Goal: Transaction & Acquisition: Purchase product/service

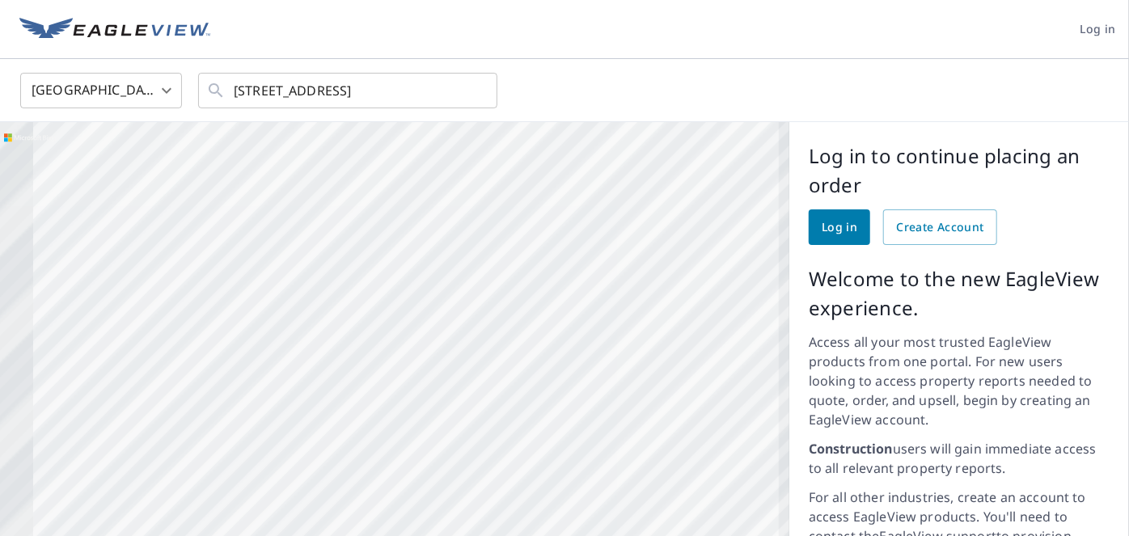
drag, startPoint x: 487, startPoint y: 327, endPoint x: 595, endPoint y: 401, distance: 131.4
click at [595, 401] on div "[STREET_ADDRESS]" at bounding box center [394, 435] width 789 height 627
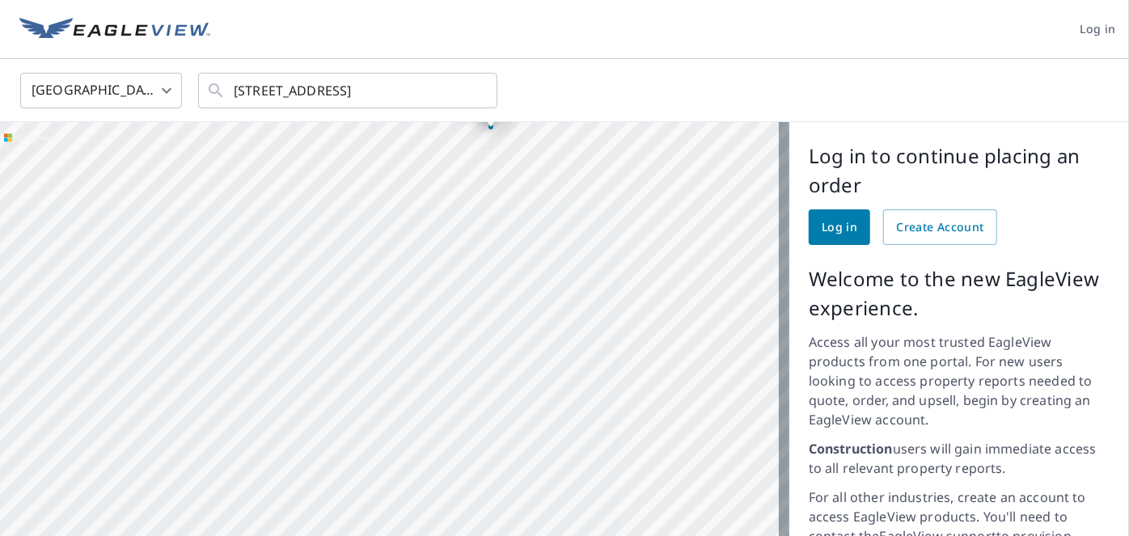
drag, startPoint x: 468, startPoint y: 291, endPoint x: 417, endPoint y: 287, distance: 51.1
click at [417, 287] on div "[STREET_ADDRESS]" at bounding box center [394, 435] width 789 height 627
drag, startPoint x: 467, startPoint y: 283, endPoint x: 402, endPoint y: 285, distance: 65.5
click at [450, 302] on div "[STREET_ADDRESS]" at bounding box center [394, 435] width 789 height 627
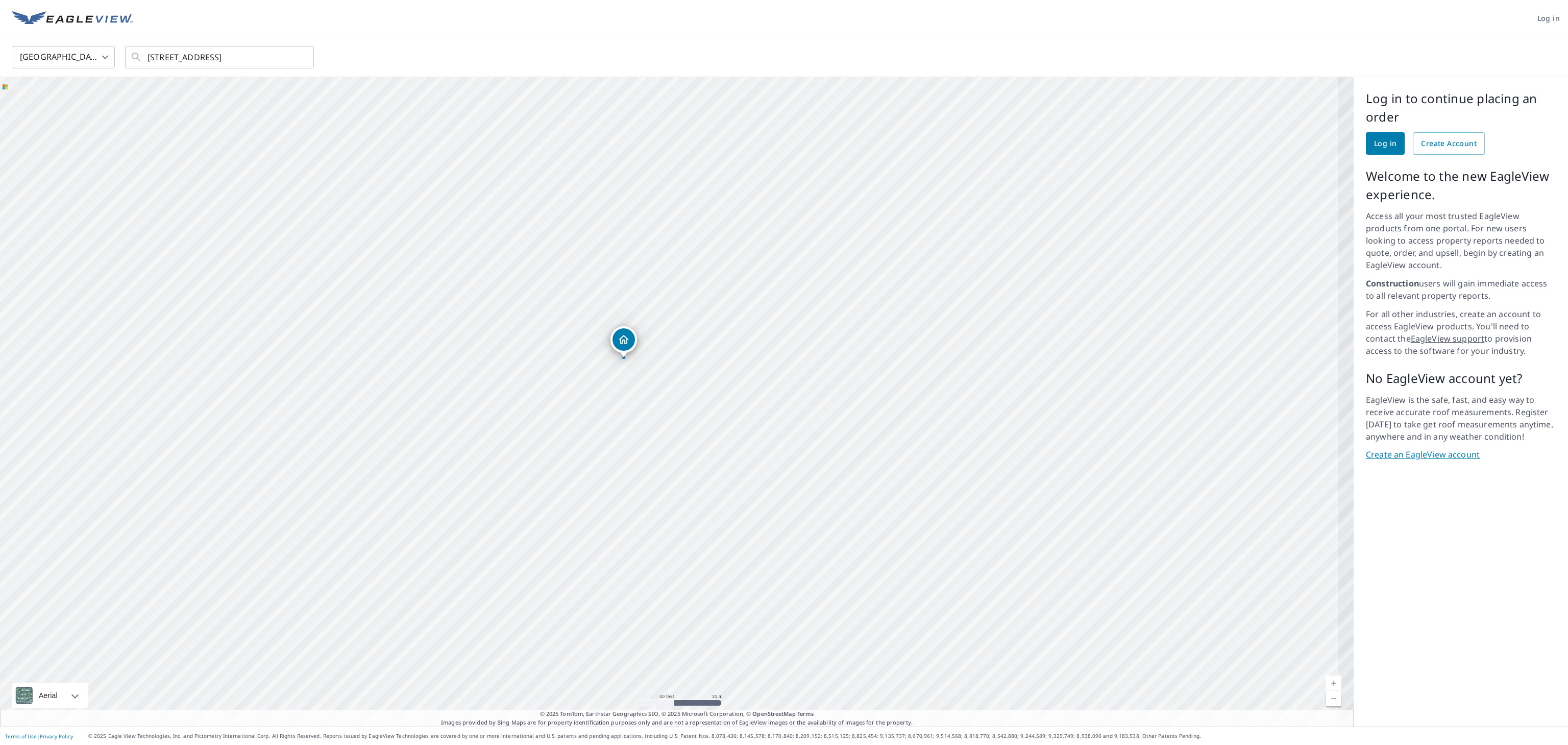
drag, startPoint x: 638, startPoint y: 401, endPoint x: 643, endPoint y: 387, distance: 14.9
click at [643, 338] on div "[STREET_ADDRESS]" at bounding box center [677, 402] width 1354 height 650
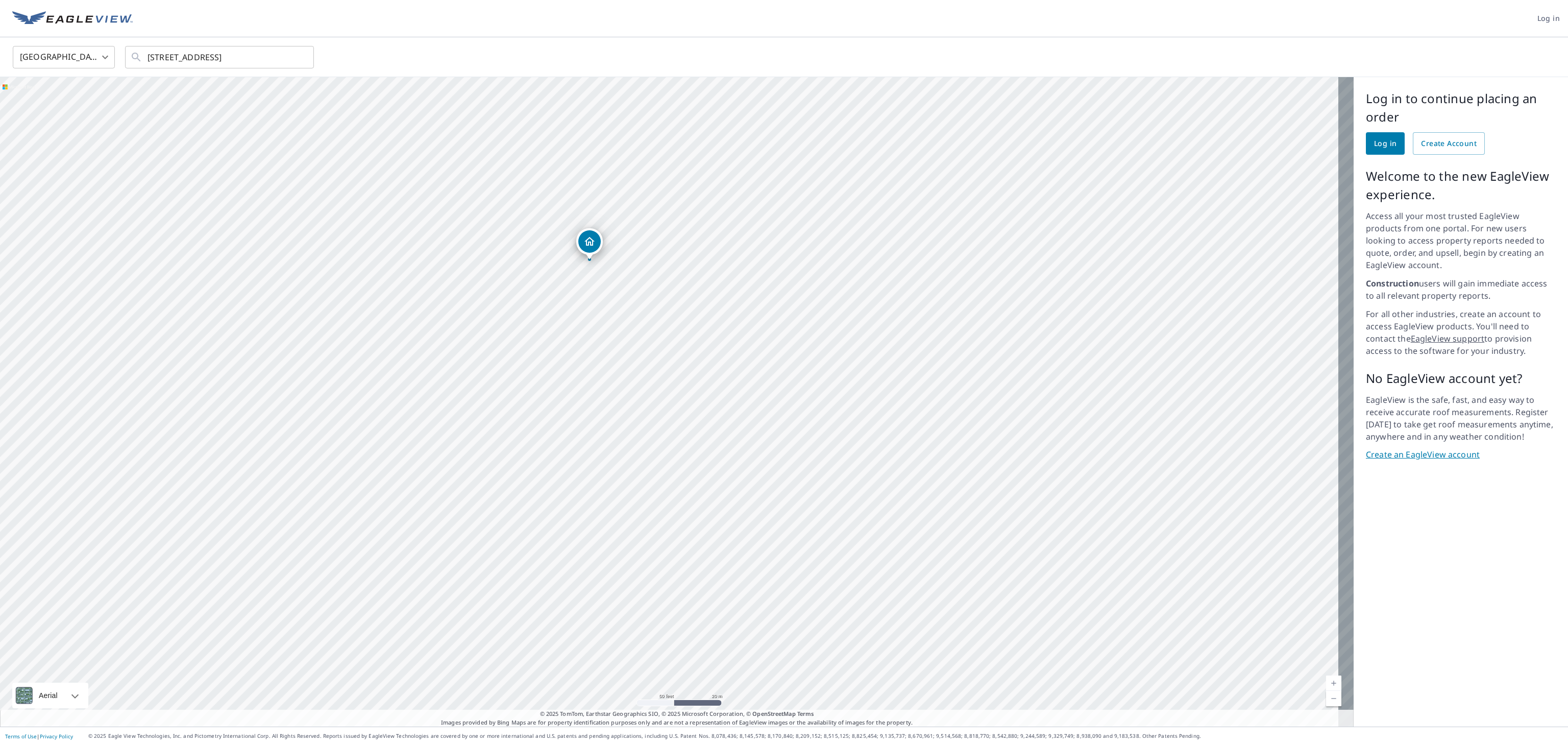
drag, startPoint x: 646, startPoint y: 258, endPoint x: 638, endPoint y: 226, distance: 33.0
click at [638, 226] on div "[STREET_ADDRESS]" at bounding box center [677, 402] width 1354 height 650
drag, startPoint x: 659, startPoint y: 287, endPoint x: 645, endPoint y: 265, distance: 26.1
click at [645, 265] on div "[STREET_ADDRESS]" at bounding box center [677, 402] width 1354 height 650
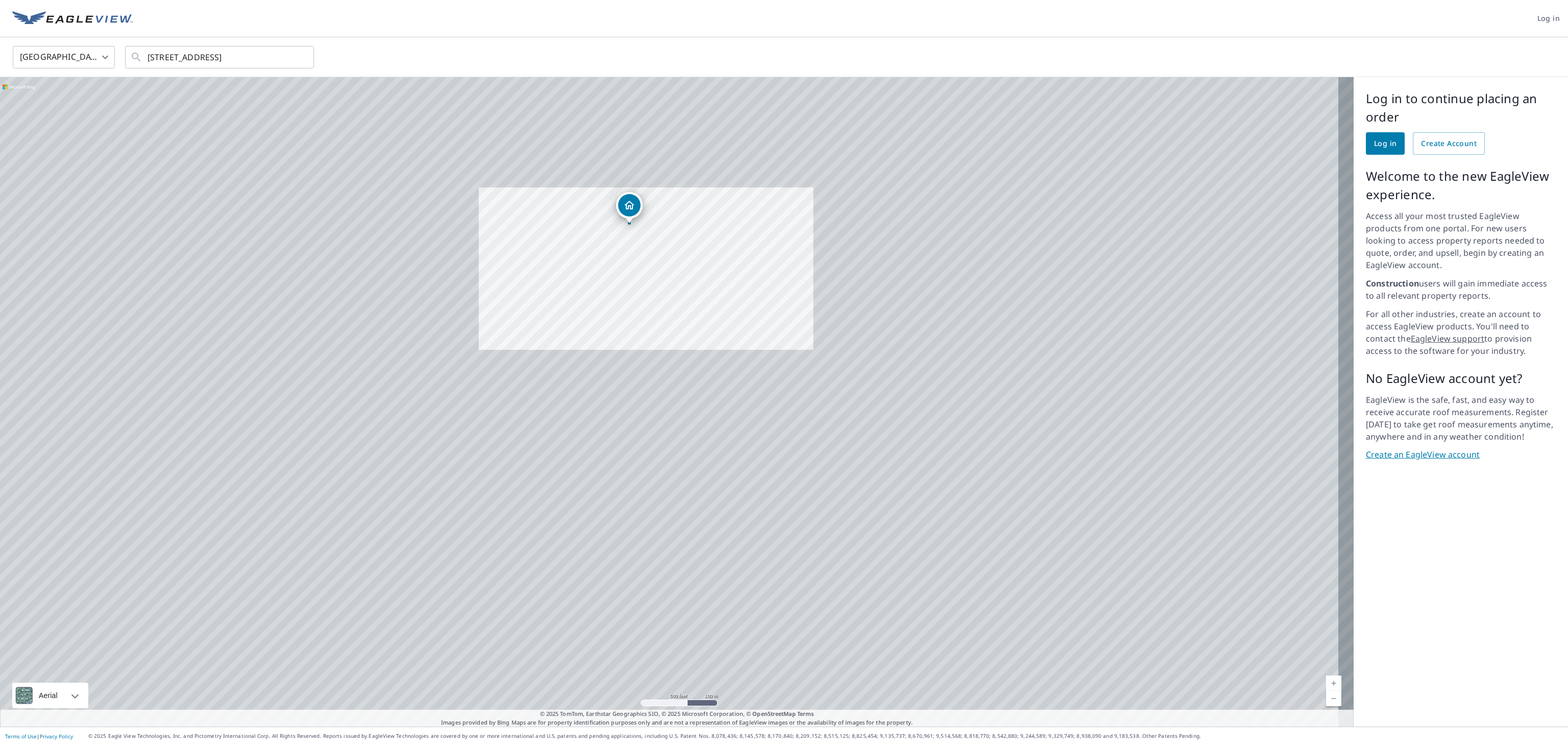
drag, startPoint x: 686, startPoint y: 340, endPoint x: 681, endPoint y: 320, distance: 20.6
click at [681, 320] on div "[STREET_ADDRESS]" at bounding box center [677, 402] width 1354 height 650
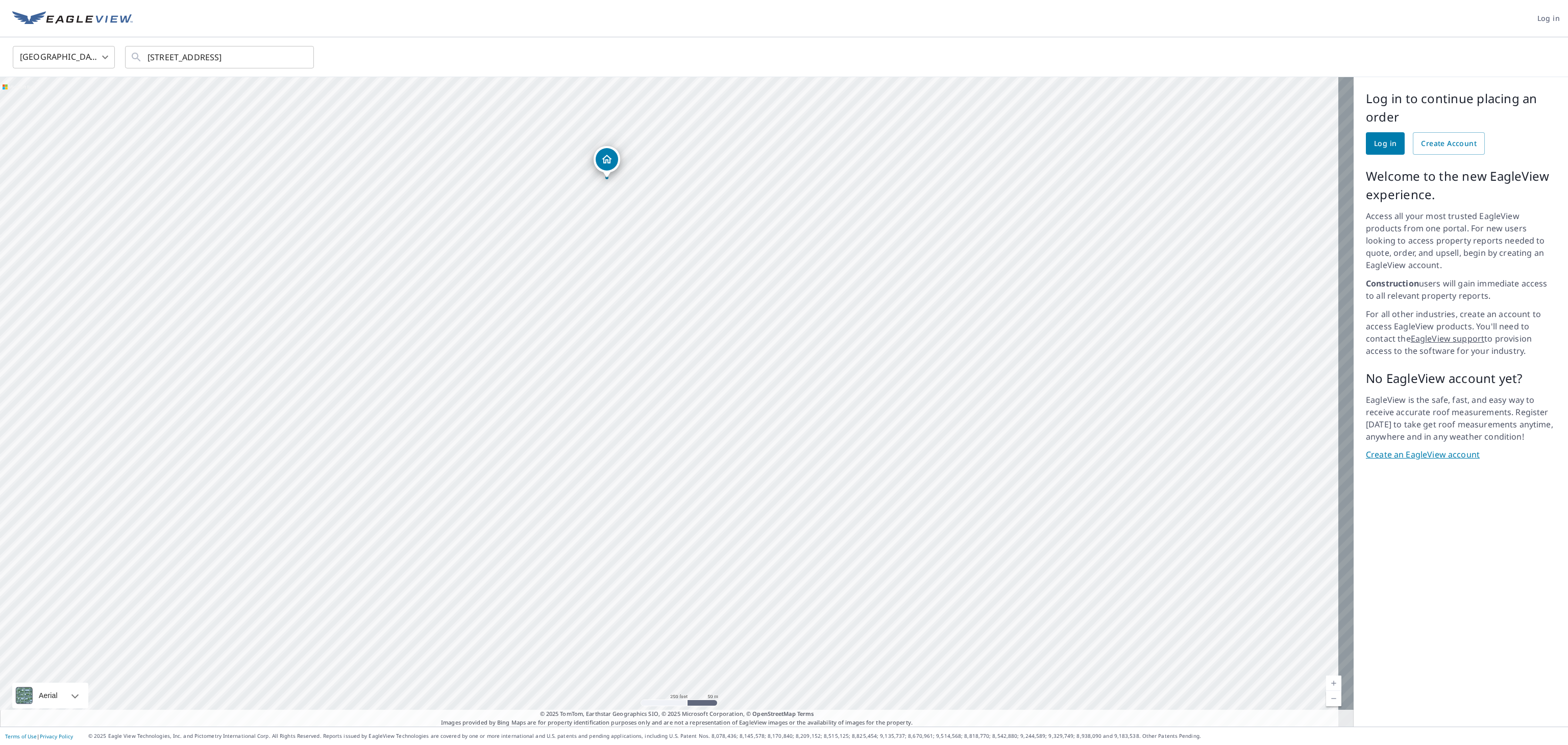
drag, startPoint x: 677, startPoint y: 260, endPoint x: 690, endPoint y: 285, distance: 28.2
click at [690, 285] on div "[STREET_ADDRESS]" at bounding box center [677, 402] width 1354 height 650
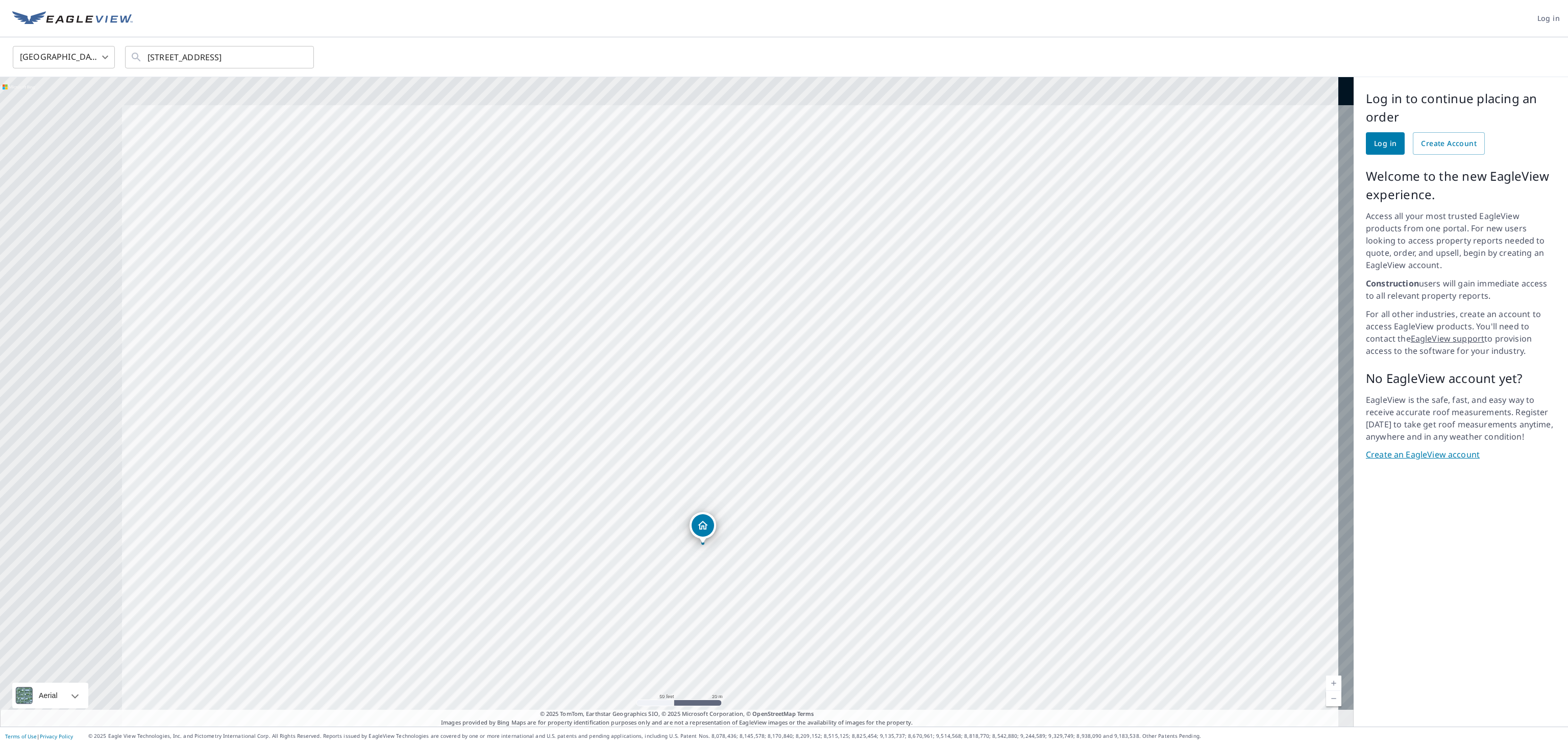
drag, startPoint x: 724, startPoint y: 276, endPoint x: 877, endPoint y: 366, distance: 177.5
click at [712, 338] on div "[STREET_ADDRESS]" at bounding box center [677, 402] width 1354 height 650
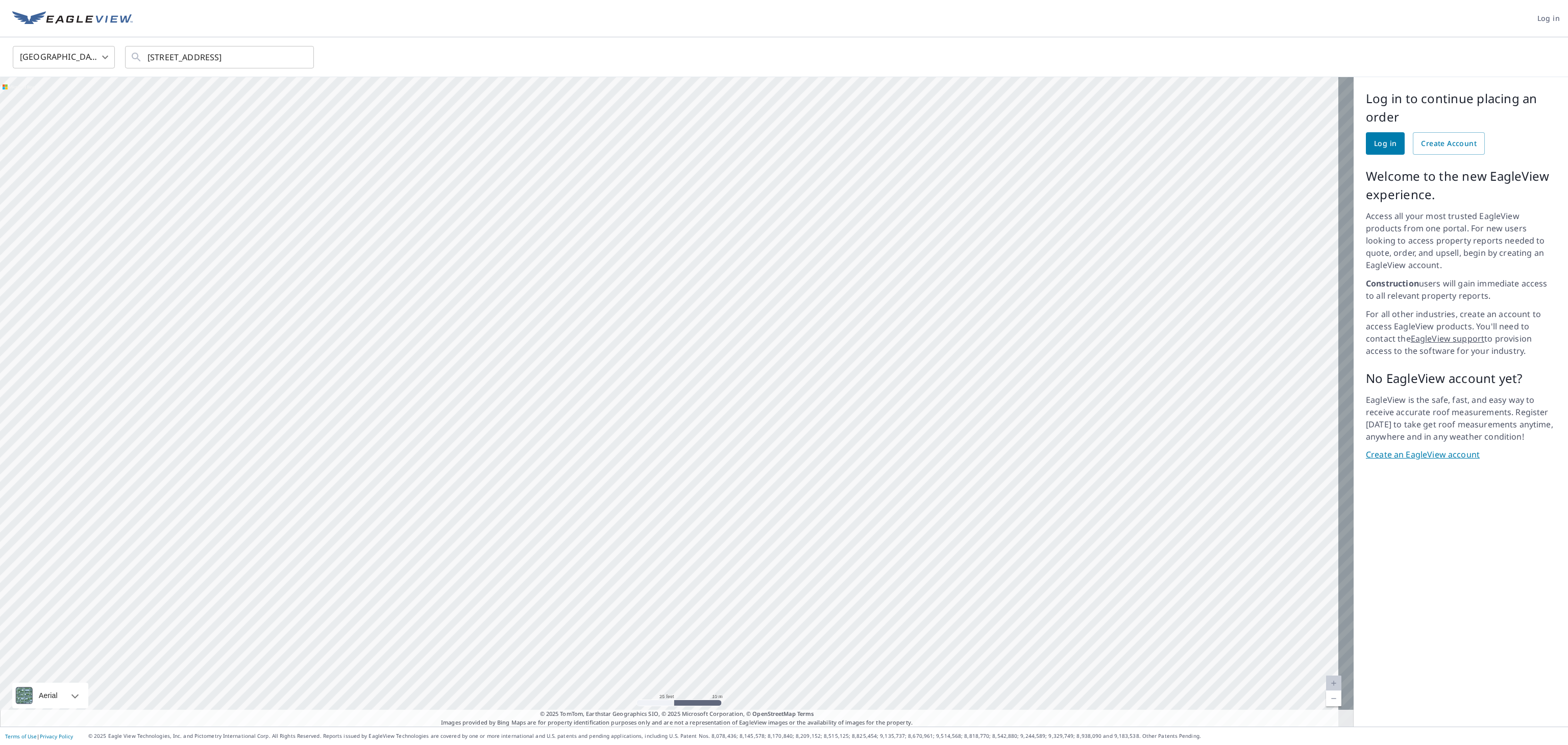
drag, startPoint x: 765, startPoint y: 316, endPoint x: 803, endPoint y: 332, distance: 41.2
click at [712, 332] on div "[STREET_ADDRESS]" at bounding box center [677, 402] width 1354 height 650
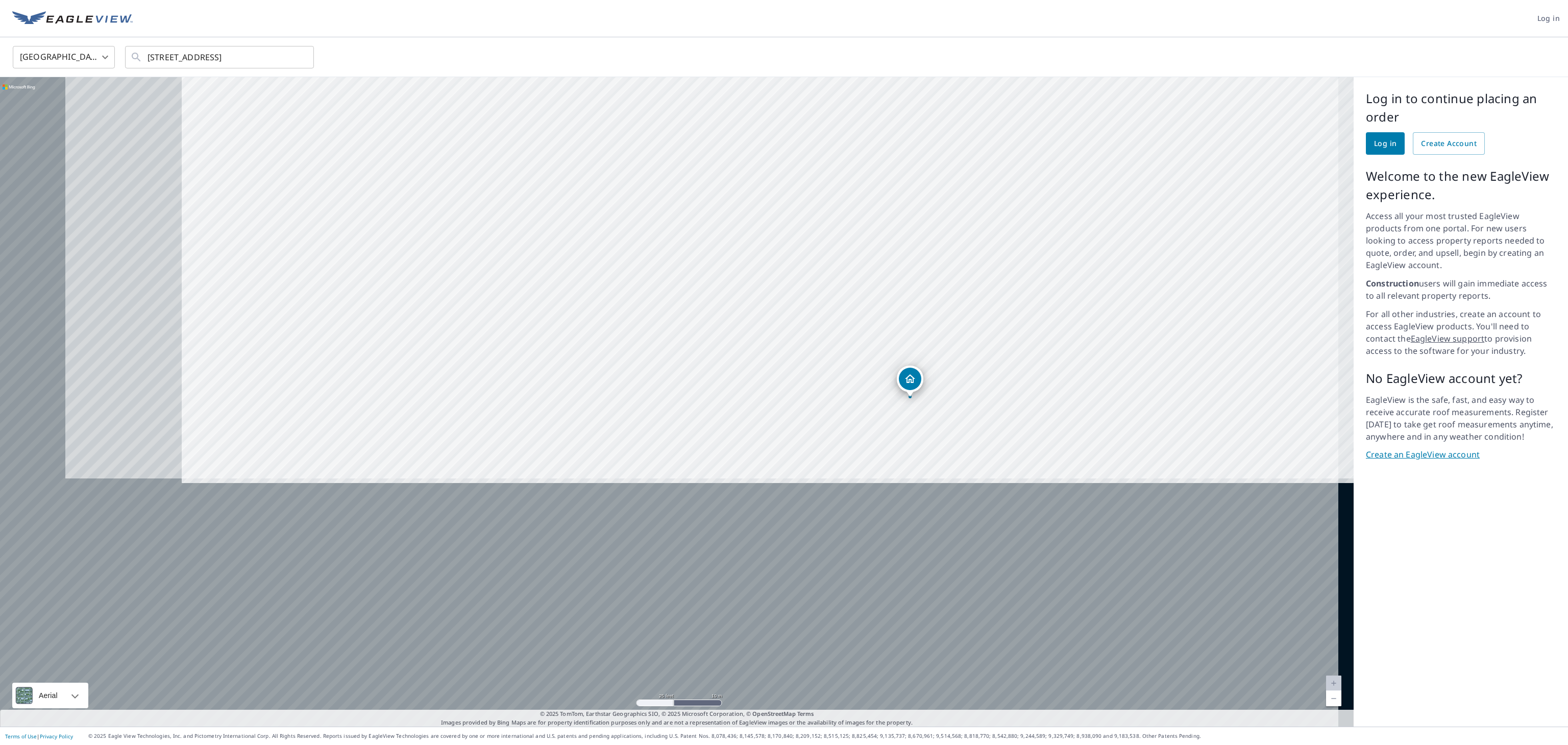
drag, startPoint x: 762, startPoint y: 581, endPoint x: 981, endPoint y: 179, distance: 457.8
click at [712, 179] on div "[STREET_ADDRESS]" at bounding box center [677, 402] width 1354 height 650
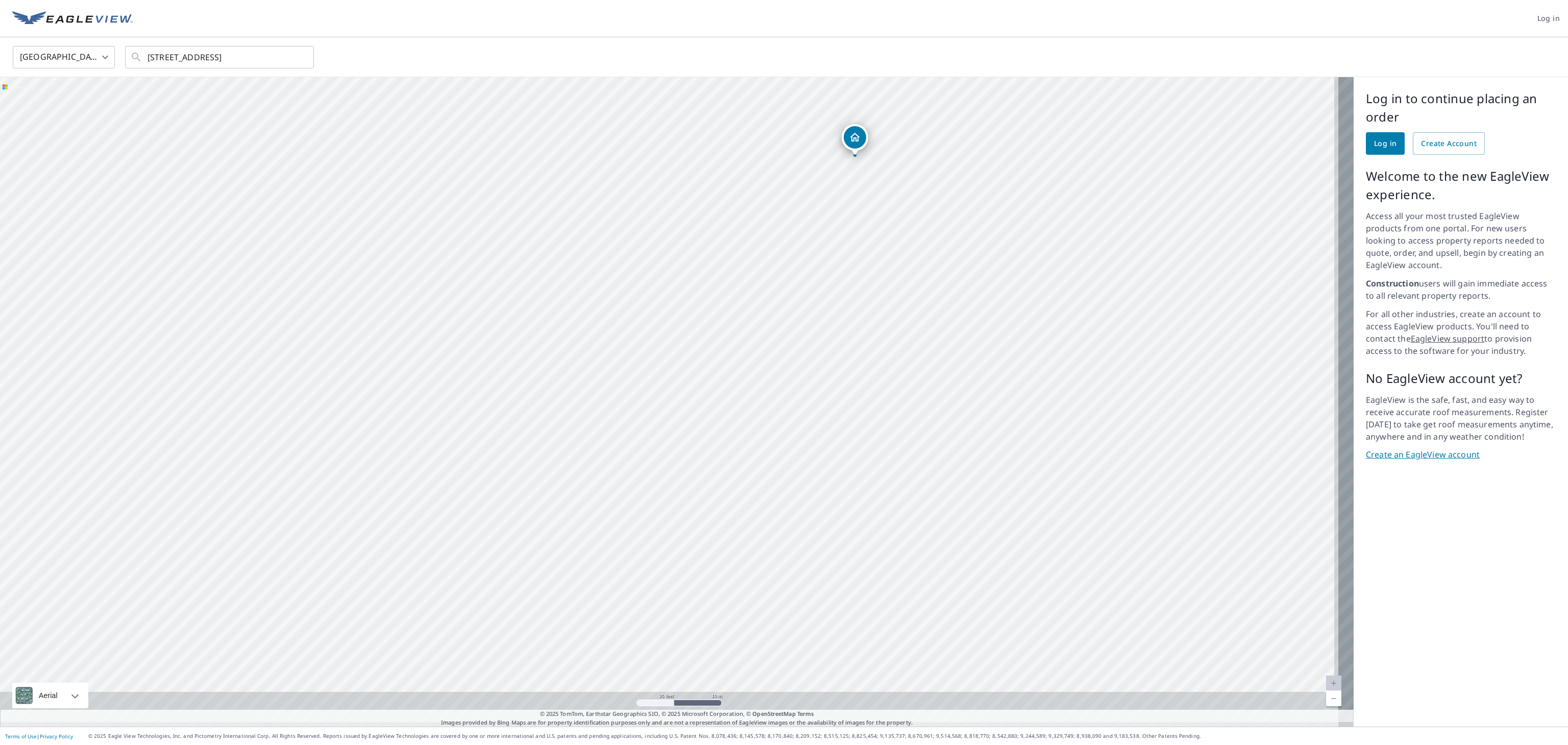
drag, startPoint x: 914, startPoint y: 442, endPoint x: 863, endPoint y: 103, distance: 342.8
click at [712, 103] on div "[STREET_ADDRESS]" at bounding box center [677, 402] width 1354 height 650
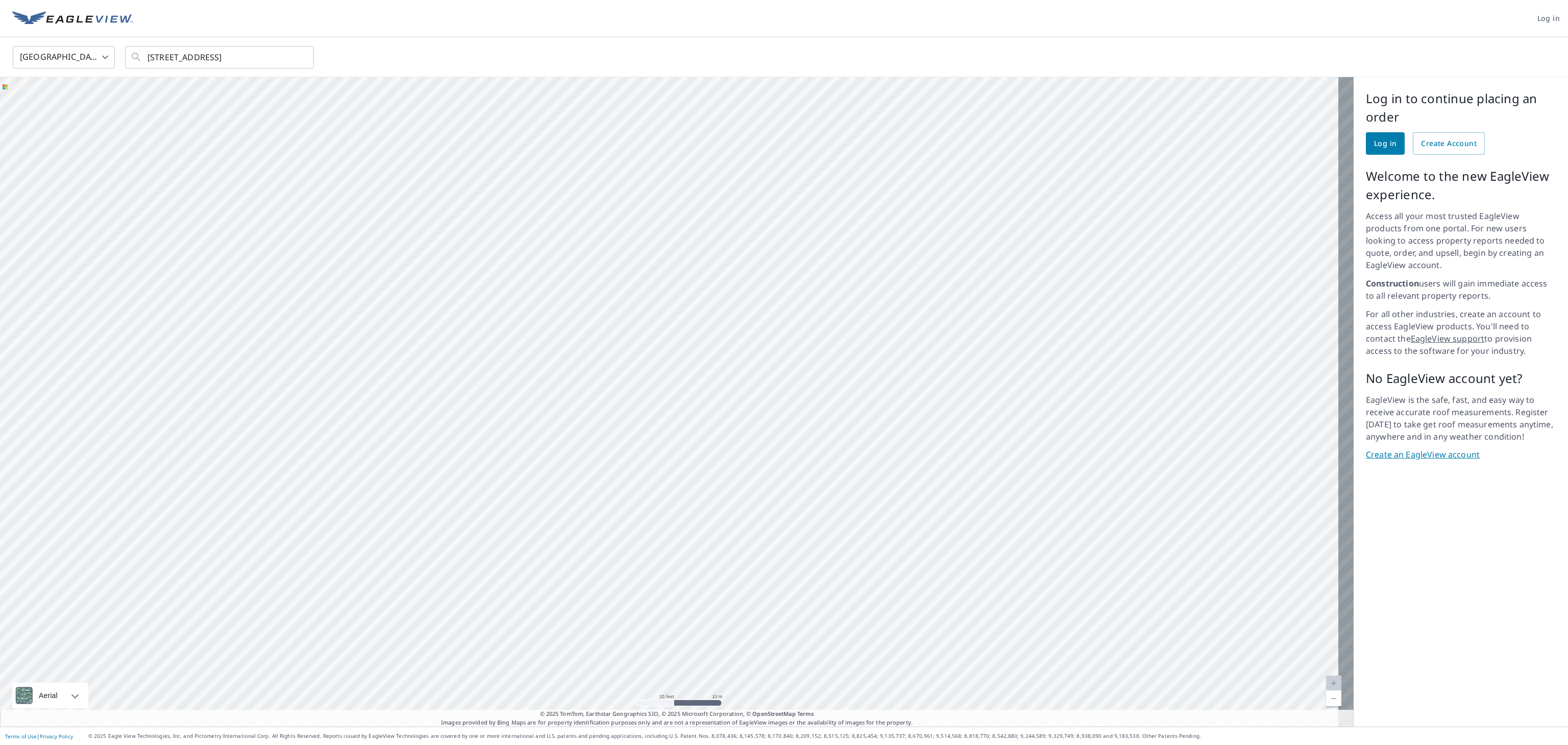
drag, startPoint x: 787, startPoint y: 295, endPoint x: 738, endPoint y: 282, distance: 50.7
click at [712, 282] on div "[STREET_ADDRESS]" at bounding box center [677, 402] width 1354 height 650
drag, startPoint x: 737, startPoint y: 330, endPoint x: 764, endPoint y: 406, distance: 80.7
click at [712, 338] on div "[STREET_ADDRESS]" at bounding box center [677, 402] width 1354 height 650
drag, startPoint x: 697, startPoint y: 361, endPoint x: 707, endPoint y: 429, distance: 68.7
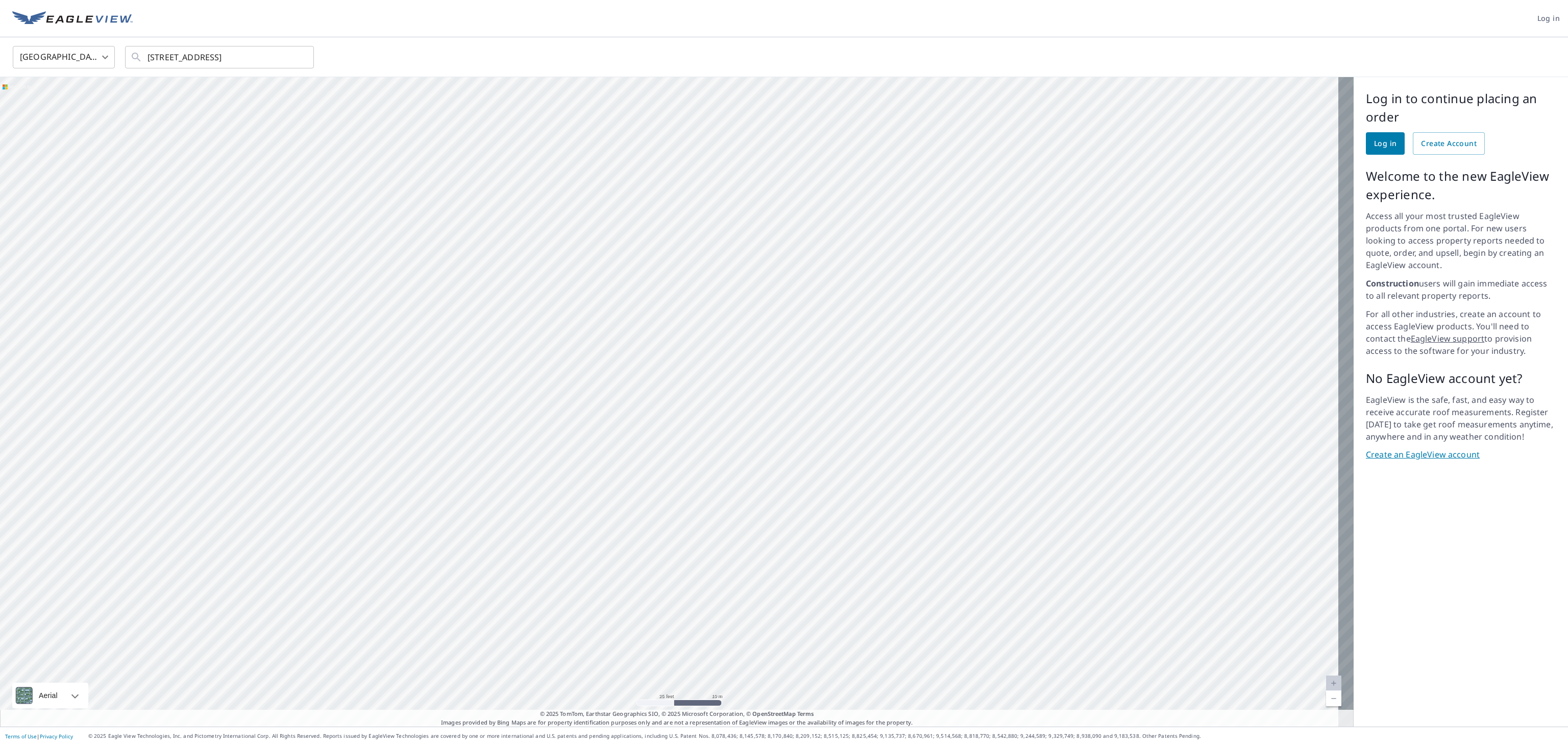
click at [707, 338] on div "[STREET_ADDRESS]" at bounding box center [677, 402] width 1354 height 650
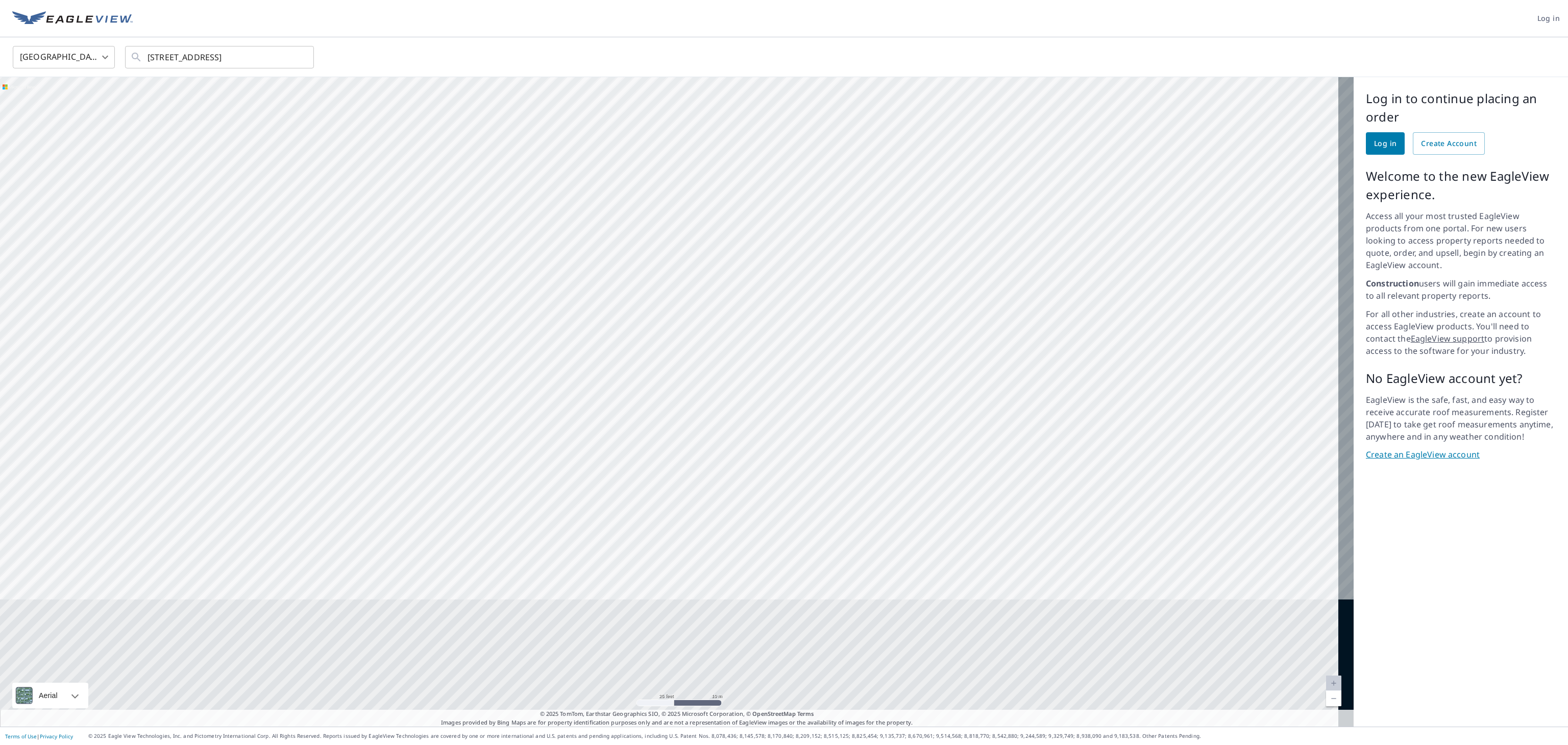
drag, startPoint x: 761, startPoint y: 289, endPoint x: 791, endPoint y: 306, distance: 34.5
click at [712, 274] on div "[STREET_ADDRESS]" at bounding box center [677, 402] width 1354 height 650
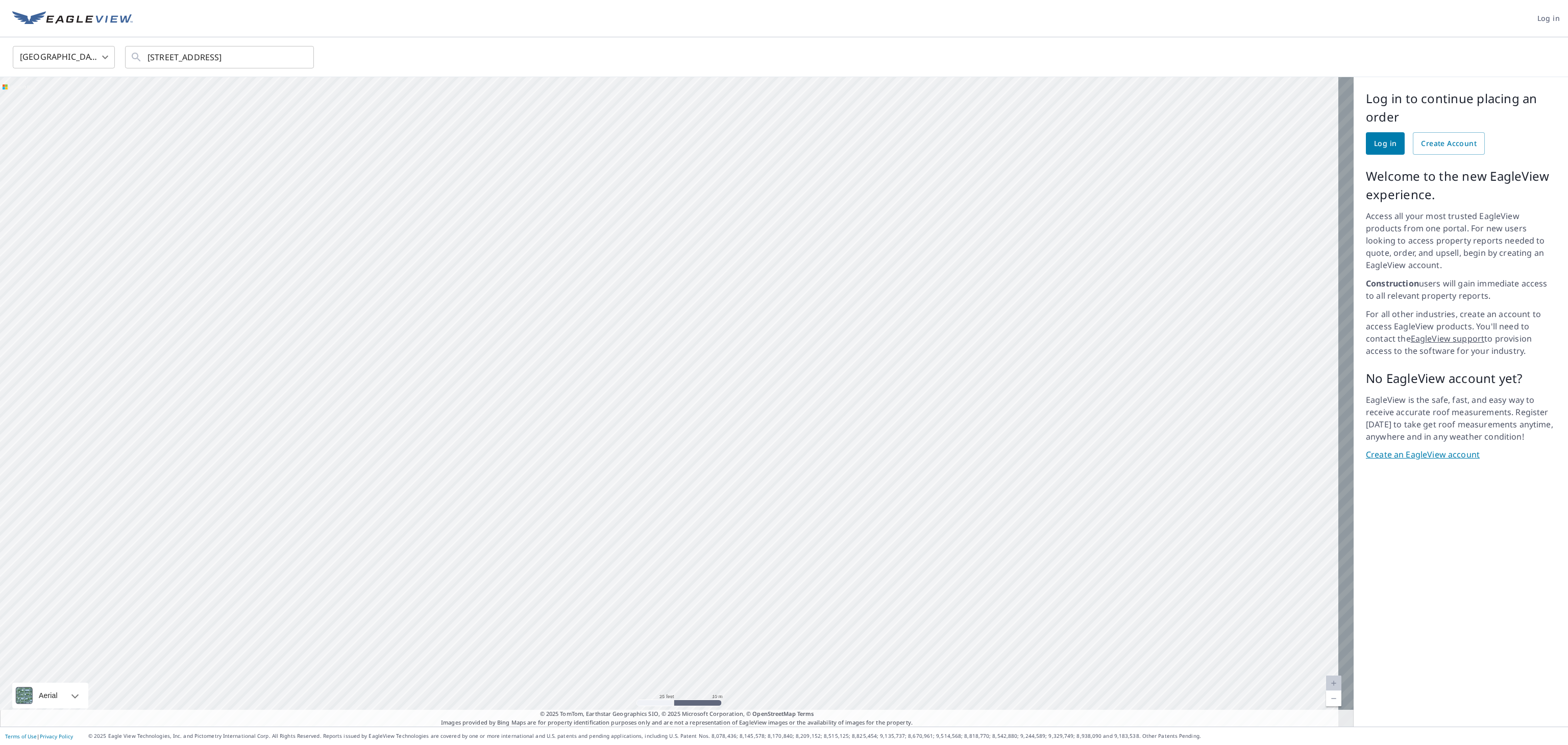
drag, startPoint x: 727, startPoint y: 465, endPoint x: 729, endPoint y: 496, distance: 31.1
click at [712, 338] on div "[STREET_ADDRESS]" at bounding box center [677, 402] width 1354 height 650
drag, startPoint x: 950, startPoint y: 364, endPoint x: 823, endPoint y: 380, distance: 128.0
click at [712, 338] on div "[STREET_ADDRESS]" at bounding box center [677, 402] width 1354 height 650
drag, startPoint x: 849, startPoint y: 211, endPoint x: 803, endPoint y: 444, distance: 237.5
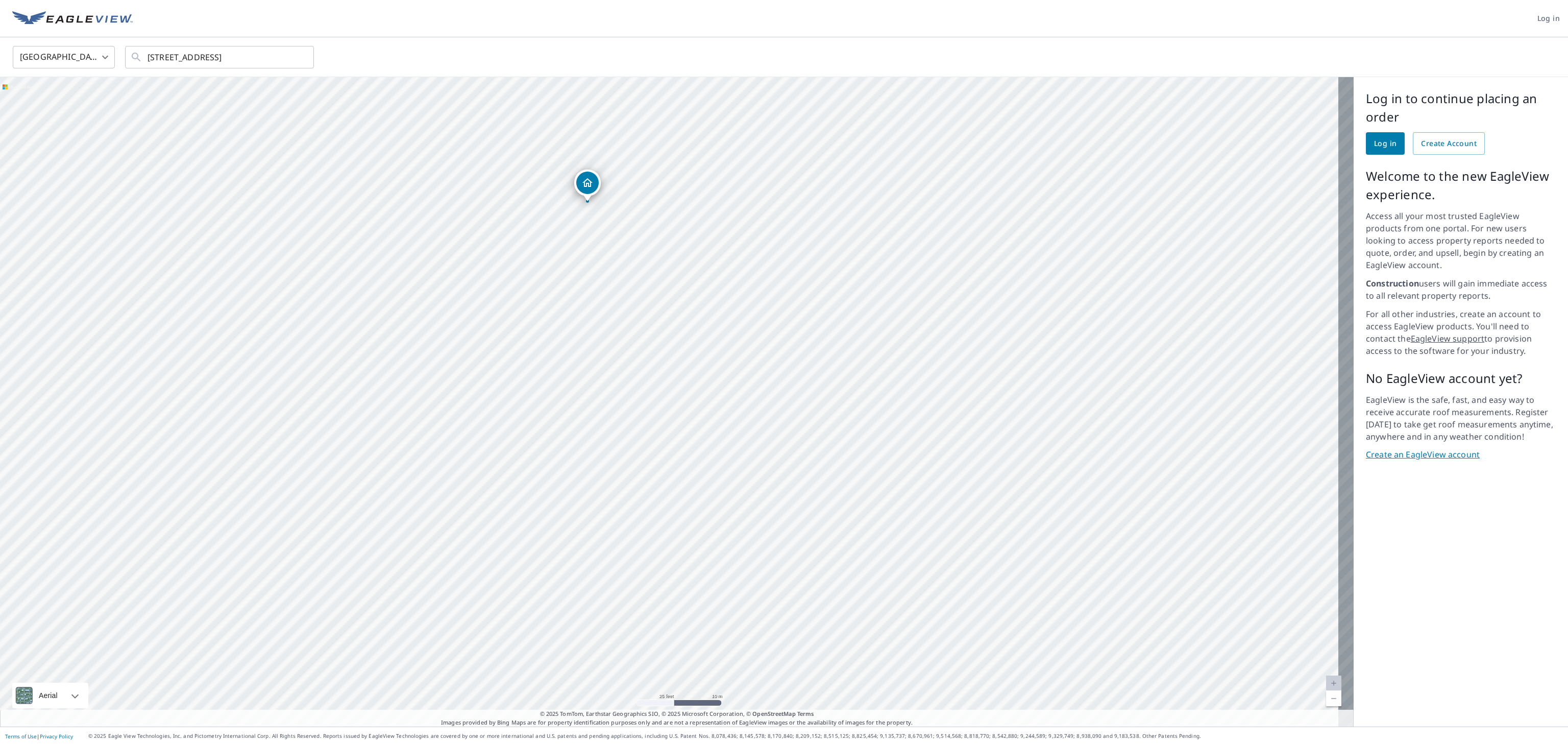
click at [712, 338] on div "[STREET_ADDRESS]" at bounding box center [677, 402] width 1354 height 650
drag, startPoint x: 769, startPoint y: 207, endPoint x: 756, endPoint y: 138, distance: 70.2
click at [712, 138] on div "[STREET_ADDRESS]" at bounding box center [677, 402] width 1354 height 650
click at [712, 189] on div "[STREET_ADDRESS]" at bounding box center [677, 402] width 1354 height 650
drag, startPoint x: 745, startPoint y: 290, endPoint x: 721, endPoint y: 224, distance: 70.2
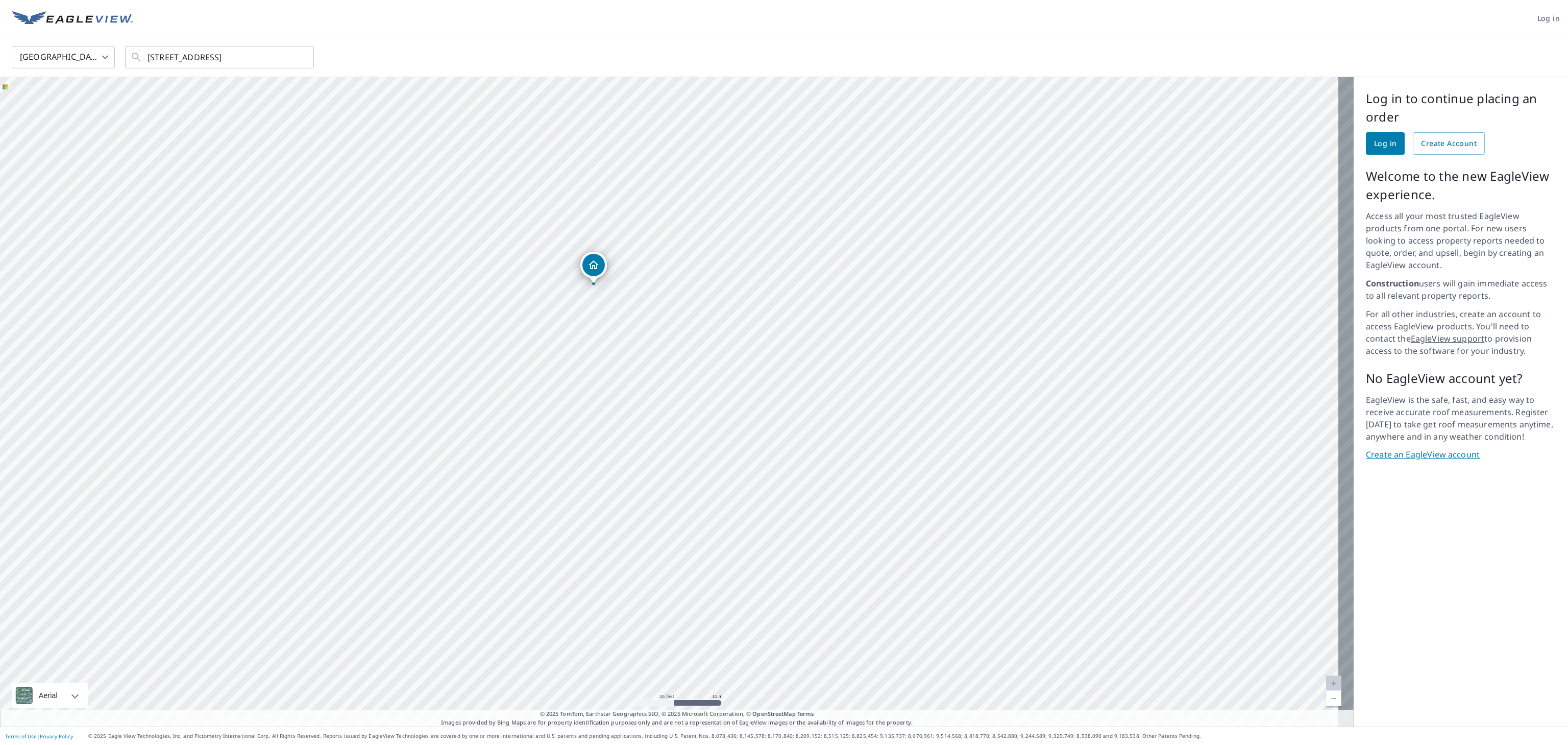
click at [684, 338] on div "[STREET_ADDRESS]" at bounding box center [677, 402] width 1354 height 650
drag, startPoint x: 736, startPoint y: 535, endPoint x: 738, endPoint y: 555, distance: 20.1
click at [712, 338] on div "[STREET_ADDRESS]" at bounding box center [677, 402] width 1354 height 650
drag, startPoint x: 577, startPoint y: 94, endPoint x: 618, endPoint y: 246, distance: 157.4
click at [618, 246] on div "[STREET_ADDRESS]" at bounding box center [677, 402] width 1354 height 650
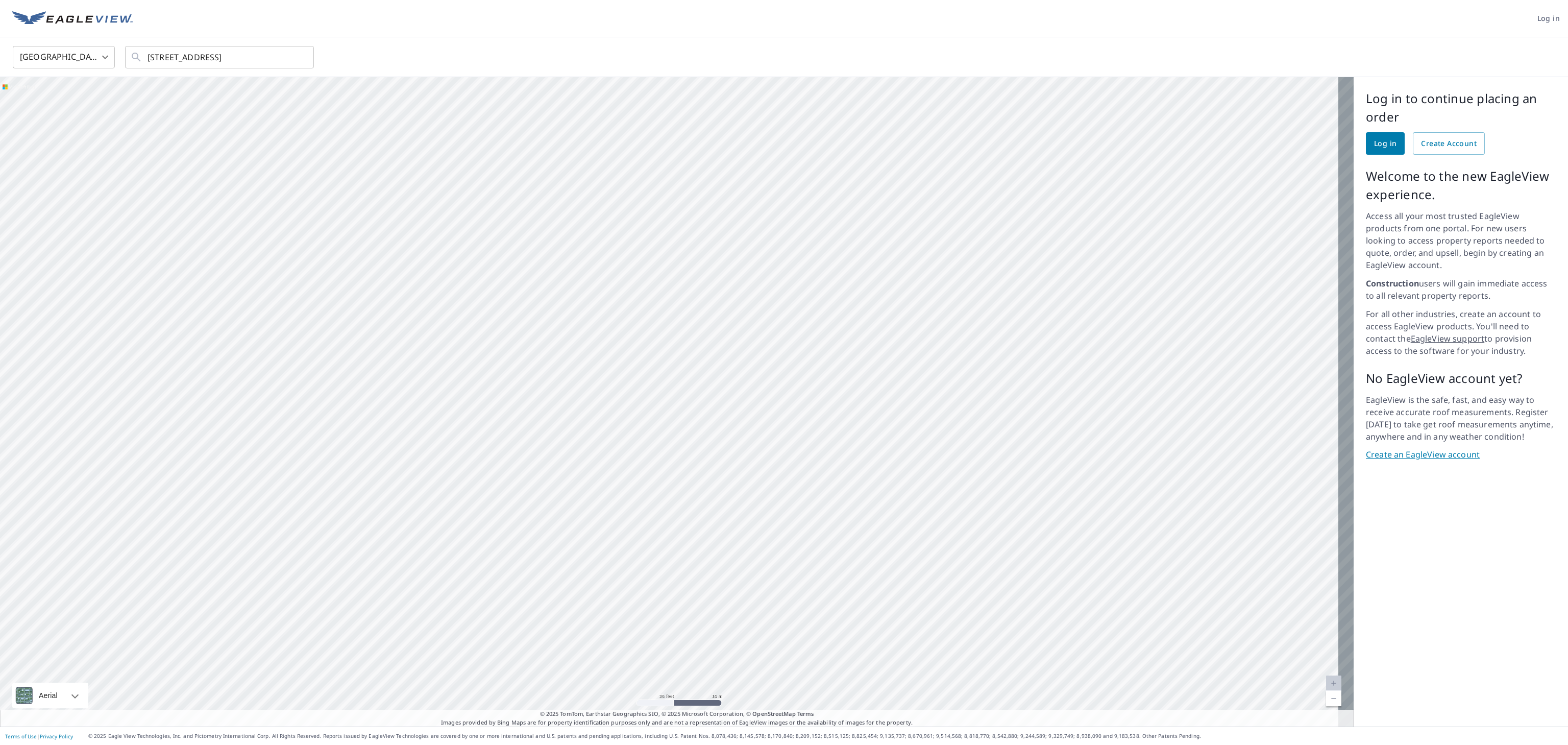
drag, startPoint x: 806, startPoint y: 538, endPoint x: 899, endPoint y: 91, distance: 456.6
click at [712, 107] on div "[STREET_ADDRESS]" at bounding box center [677, 402] width 1354 height 650
click at [712, 157] on div "[STREET_ADDRESS]" at bounding box center [677, 402] width 1354 height 650
click at [712, 313] on div "[STREET_ADDRESS]" at bounding box center [677, 402] width 1354 height 650
drag, startPoint x: 830, startPoint y: 526, endPoint x: 849, endPoint y: 609, distance: 85.1
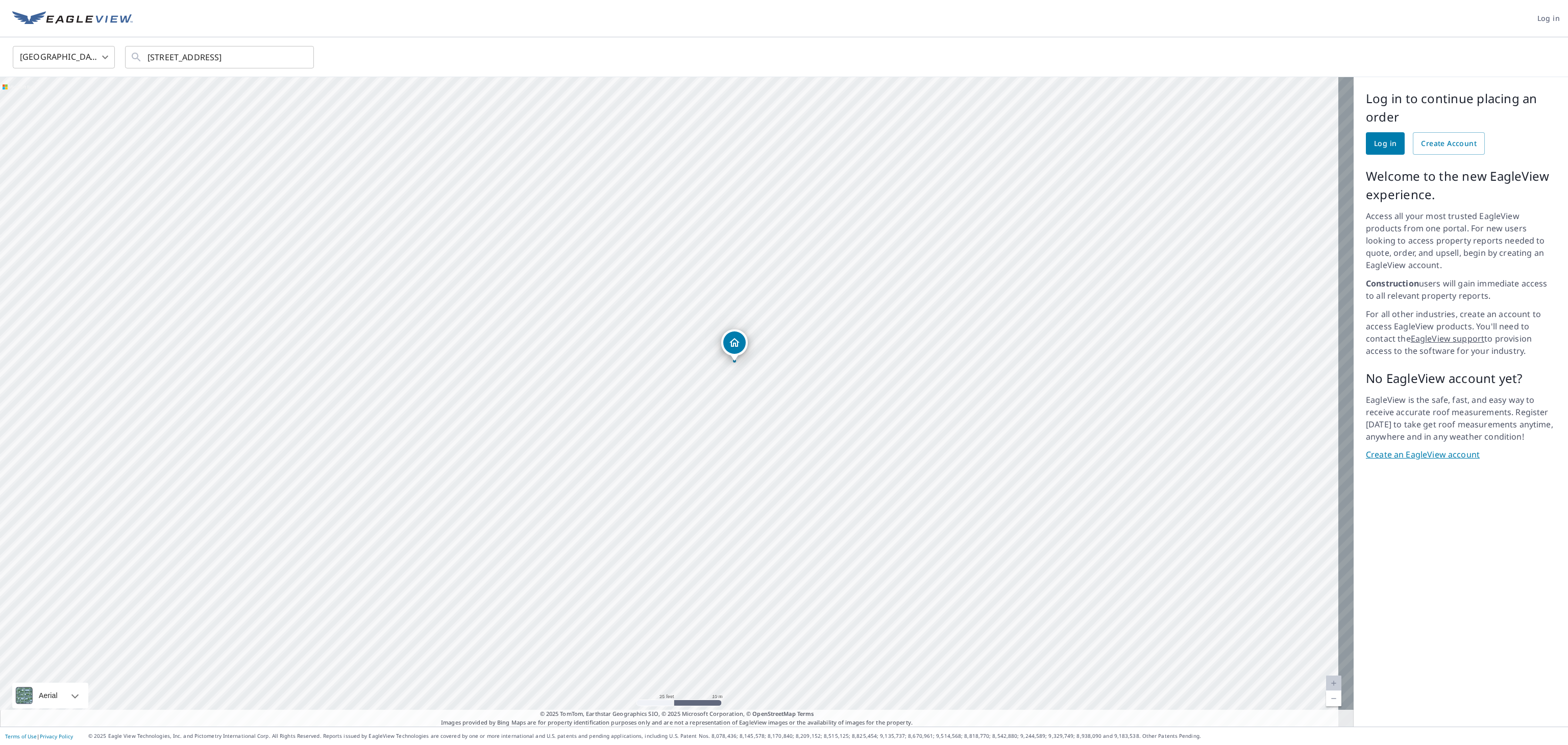
click at [712, 338] on div "[STREET_ADDRESS]" at bounding box center [677, 402] width 1354 height 650
drag, startPoint x: 823, startPoint y: 564, endPoint x: 790, endPoint y: 293, distance: 273.0
click at [712, 293] on div "[STREET_ADDRESS]" at bounding box center [677, 402] width 1354 height 650
drag, startPoint x: 858, startPoint y: 418, endPoint x: 820, endPoint y: 222, distance: 199.6
click at [712, 222] on div "[STREET_ADDRESS]" at bounding box center [677, 402] width 1354 height 650
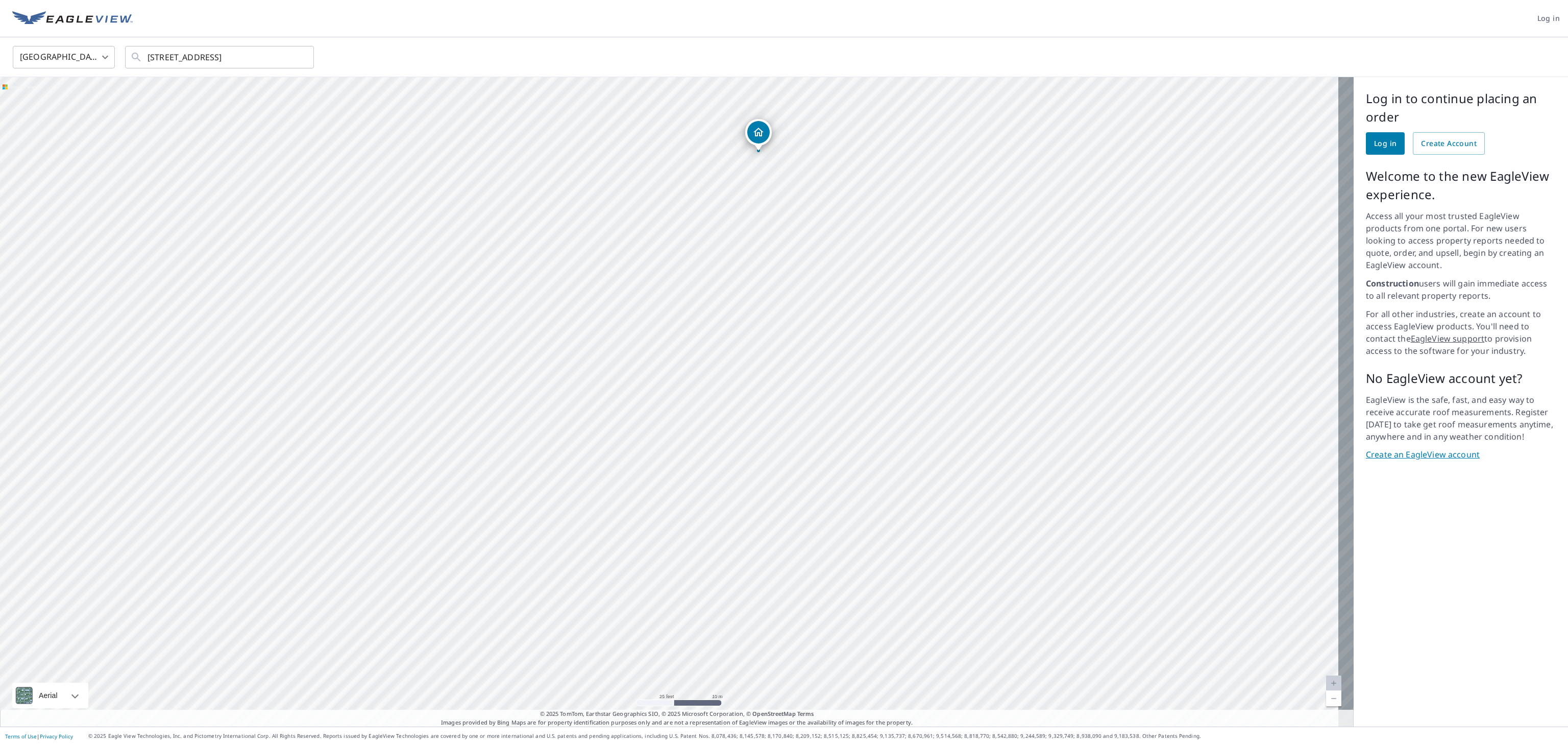
click at [712, 338] on div "[STREET_ADDRESS]" at bounding box center [677, 402] width 1354 height 650
drag, startPoint x: 894, startPoint y: 267, endPoint x: 891, endPoint y: 418, distance: 151.0
click at [712, 338] on div "[STREET_ADDRESS]" at bounding box center [677, 402] width 1354 height 650
click at [712, 327] on div "[STREET_ADDRESS]" at bounding box center [677, 402] width 1354 height 650
drag, startPoint x: 919, startPoint y: 178, endPoint x: 938, endPoint y: 263, distance: 87.1
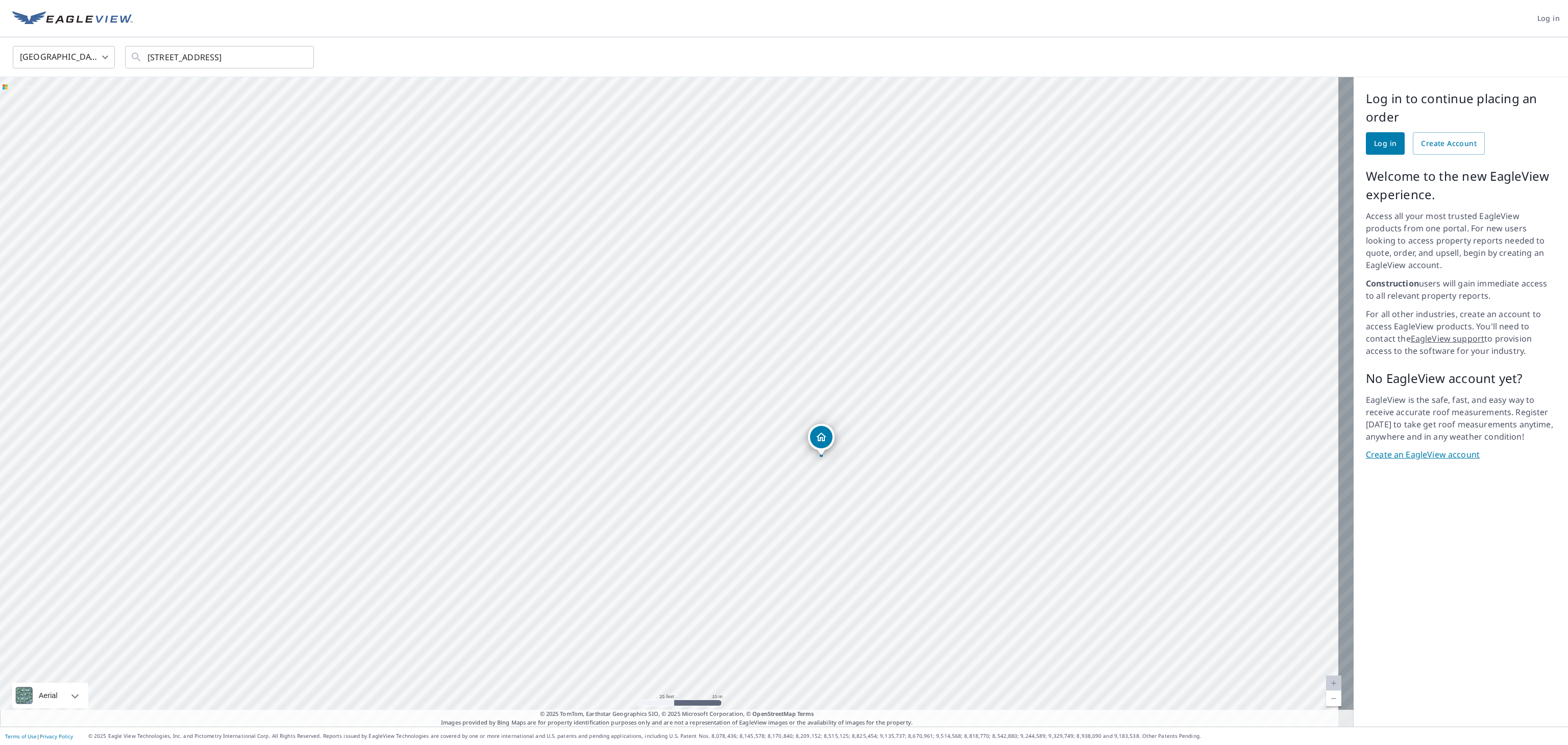
click at [712, 263] on div "[STREET_ADDRESS]" at bounding box center [677, 402] width 1354 height 650
drag, startPoint x: 954, startPoint y: 295, endPoint x: 1028, endPoint y: 398, distance: 126.8
click at [712, 338] on div "[STREET_ADDRESS]" at bounding box center [677, 402] width 1354 height 650
drag, startPoint x: 1006, startPoint y: 462, endPoint x: 990, endPoint y: 415, distance: 49.6
click at [712, 338] on div "[STREET_ADDRESS]" at bounding box center [677, 402] width 1354 height 650
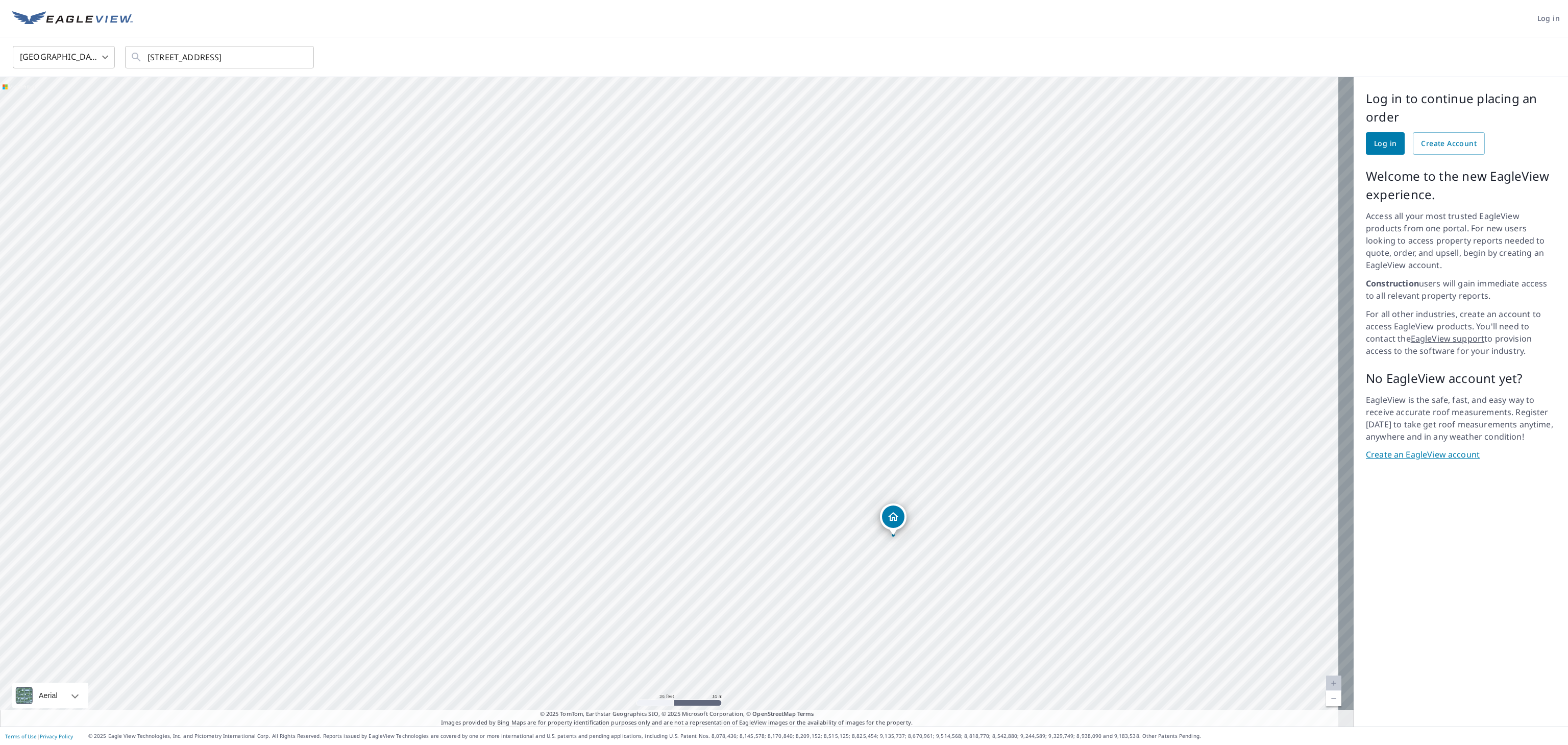
drag, startPoint x: 981, startPoint y: 496, endPoint x: 991, endPoint y: 479, distance: 19.7
click at [712, 338] on div "[STREET_ADDRESS]" at bounding box center [677, 402] width 1354 height 650
click at [712, 251] on div "[STREET_ADDRESS]" at bounding box center [677, 402] width 1354 height 650
